Goal: Information Seeking & Learning: Learn about a topic

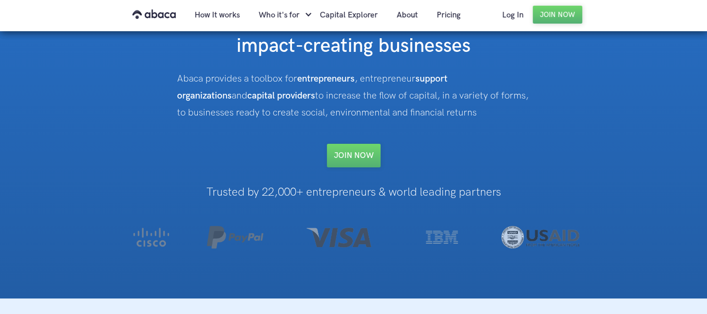
scroll to position [52, 0]
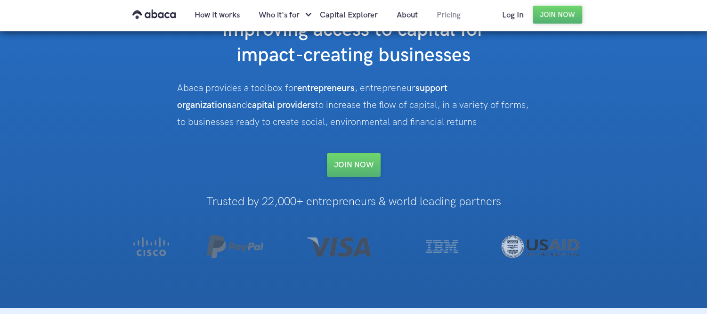
click at [454, 20] on link "Pricing" at bounding box center [448, 15] width 43 height 32
